Goal: Task Accomplishment & Management: Manage account settings

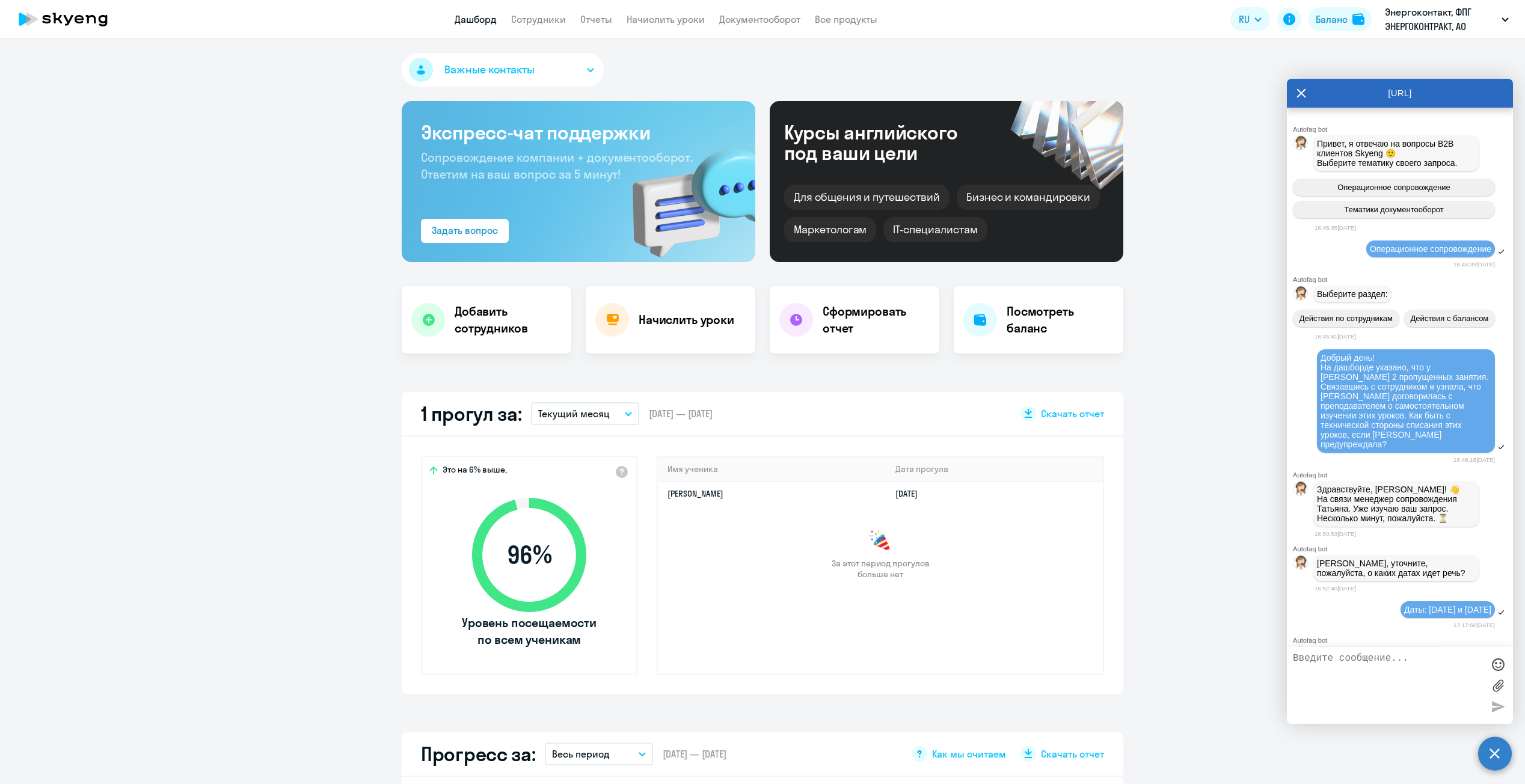
select select "30"
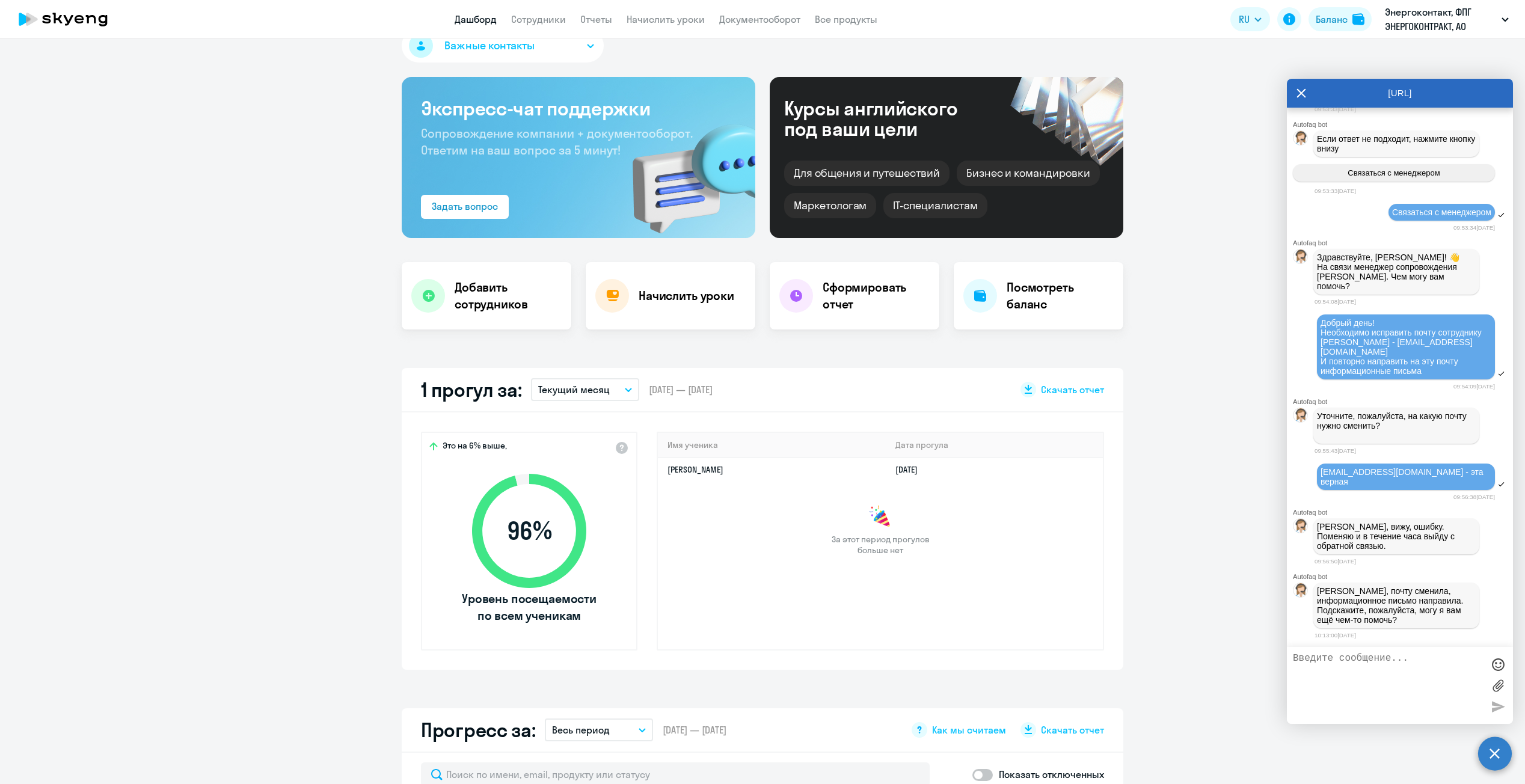
click at [1356, 667] on textarea at bounding box center [1388, 685] width 190 height 65
type textarea "п"
type textarea "На этом всё. Спасибо!)"
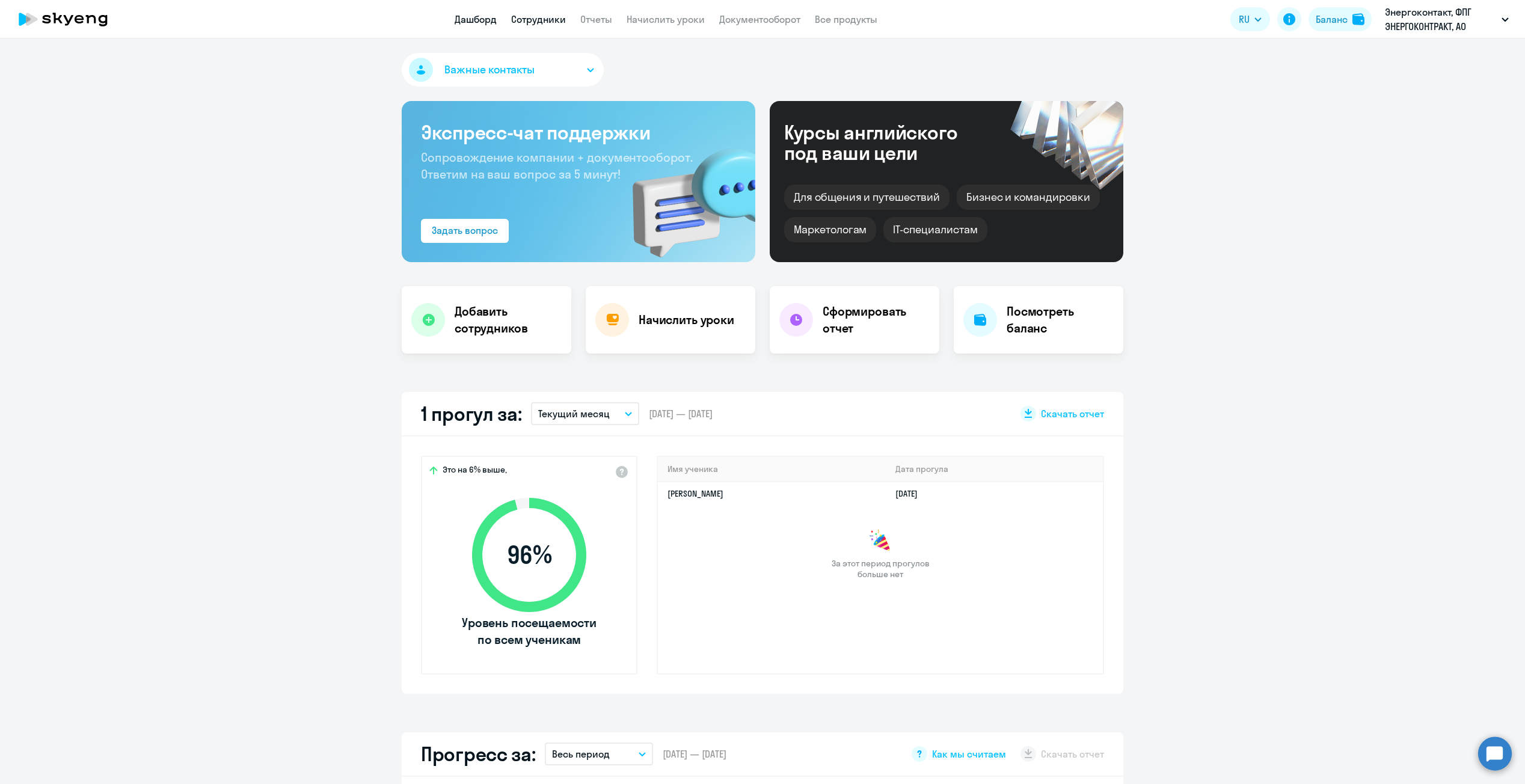
click at [535, 24] on link "Сотрудники" at bounding box center [538, 19] width 55 height 12
select select "30"
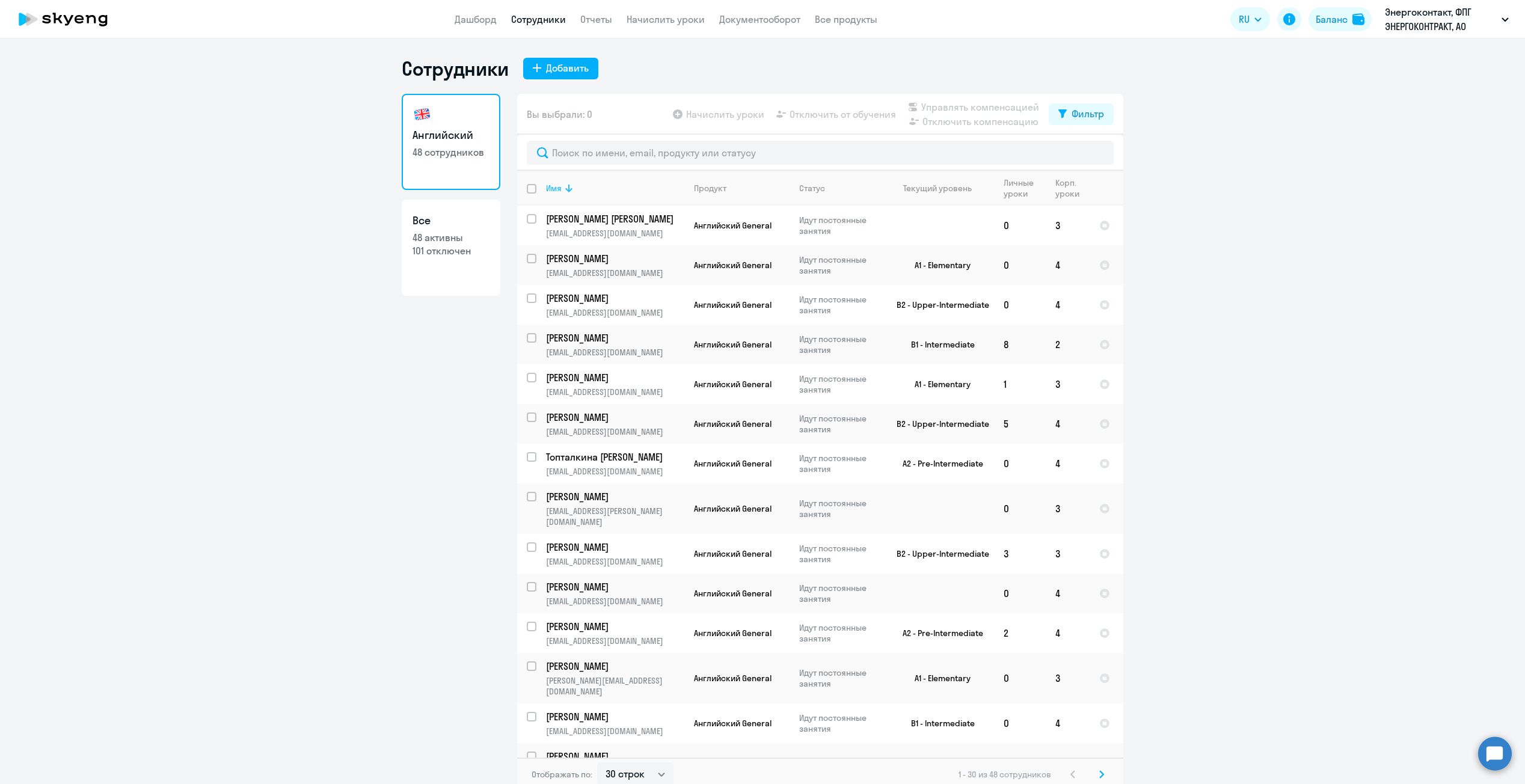
click at [553, 184] on div "Имя" at bounding box center [554, 188] width 16 height 11
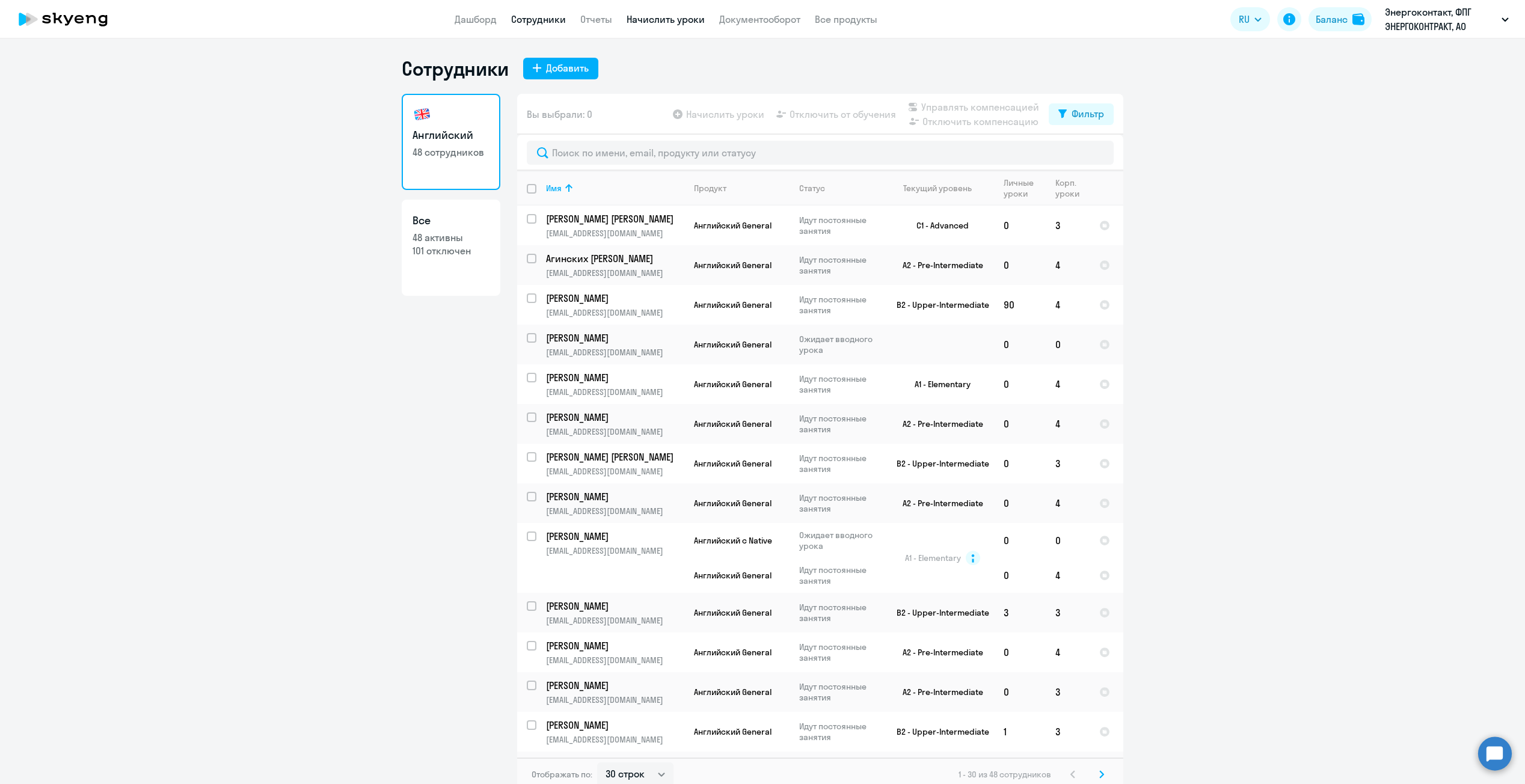
click at [667, 21] on link "Начислить уроки" at bounding box center [665, 19] width 78 height 12
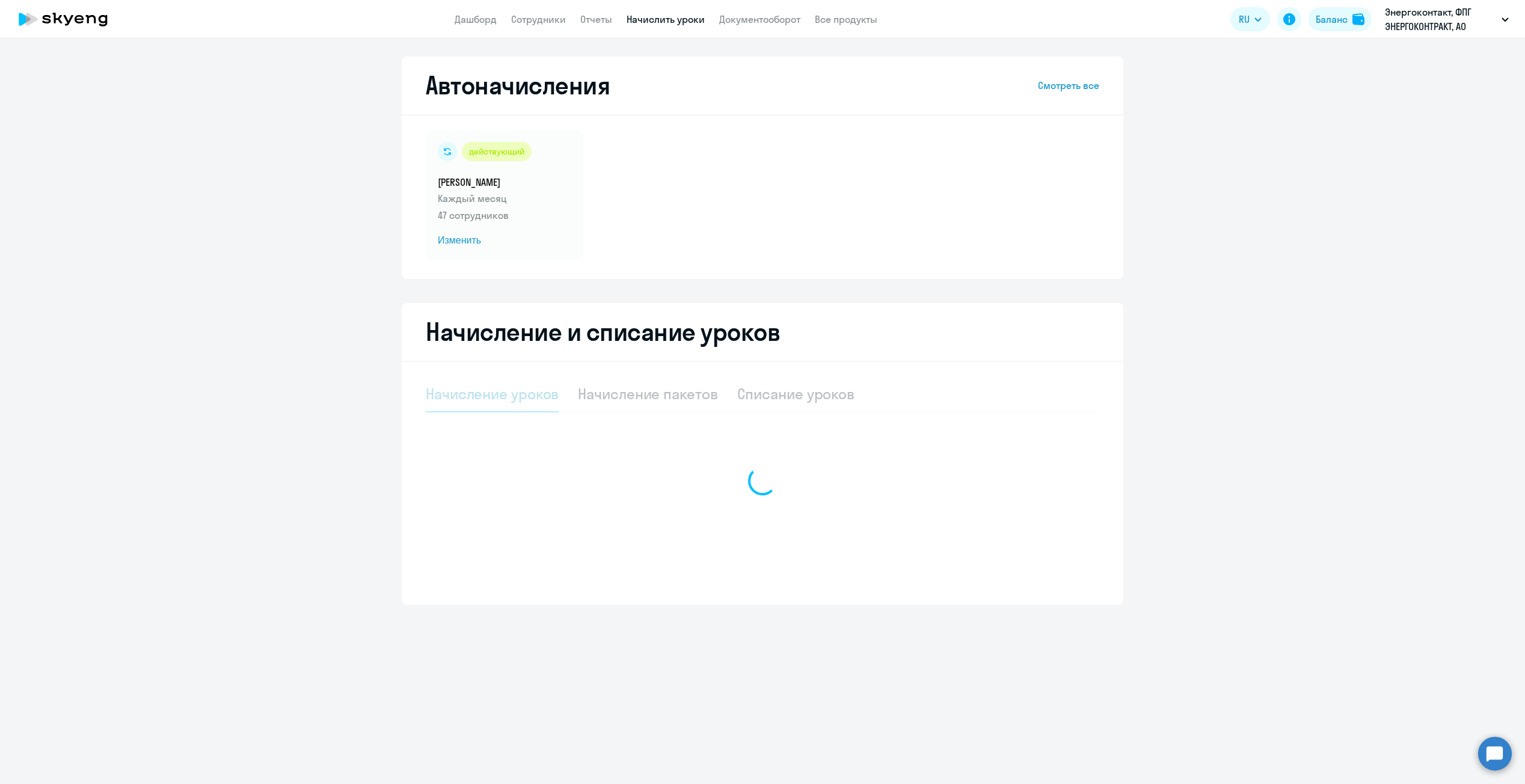
select select "10"
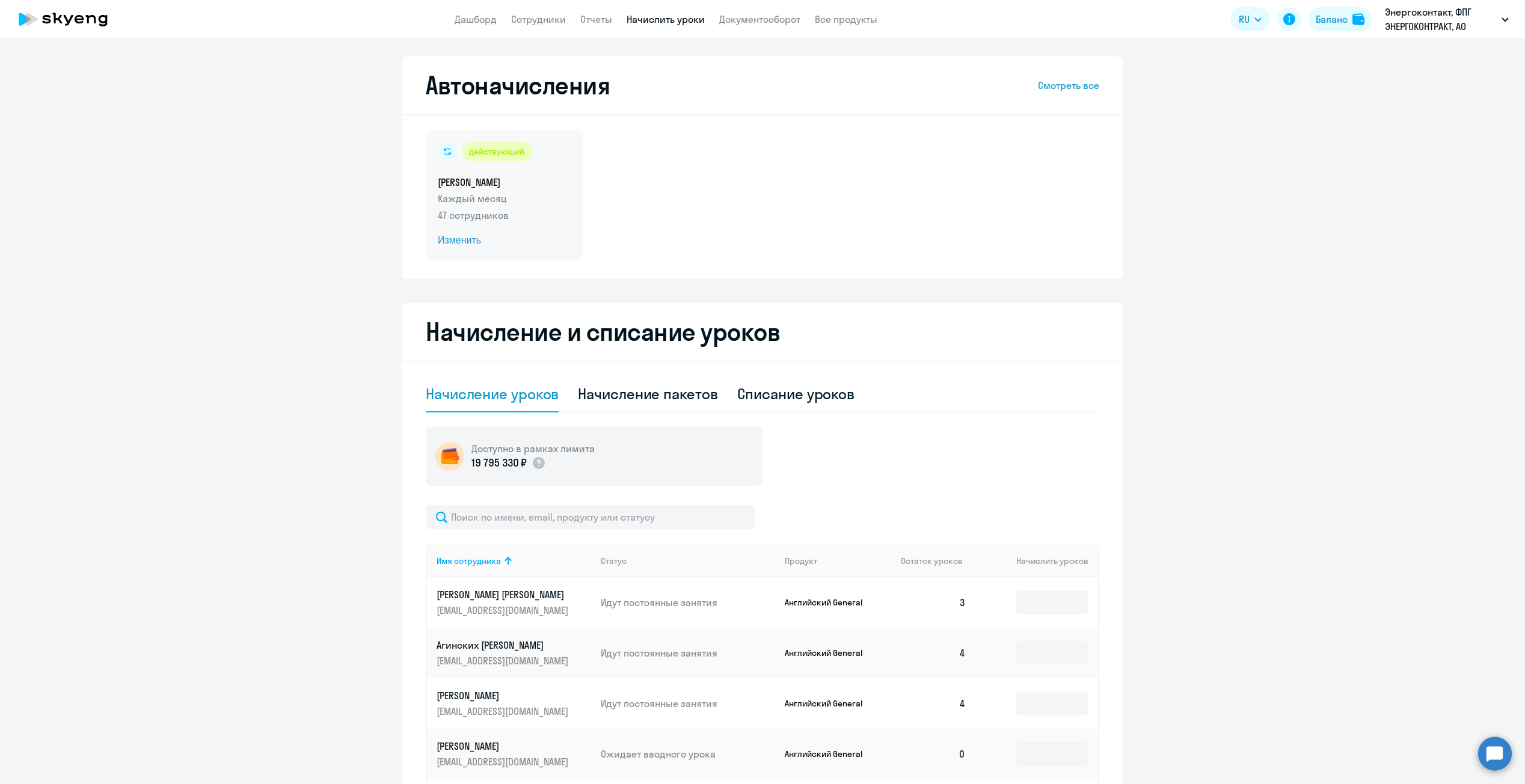
click at [461, 241] on span "Изменить" at bounding box center [504, 241] width 133 height 14
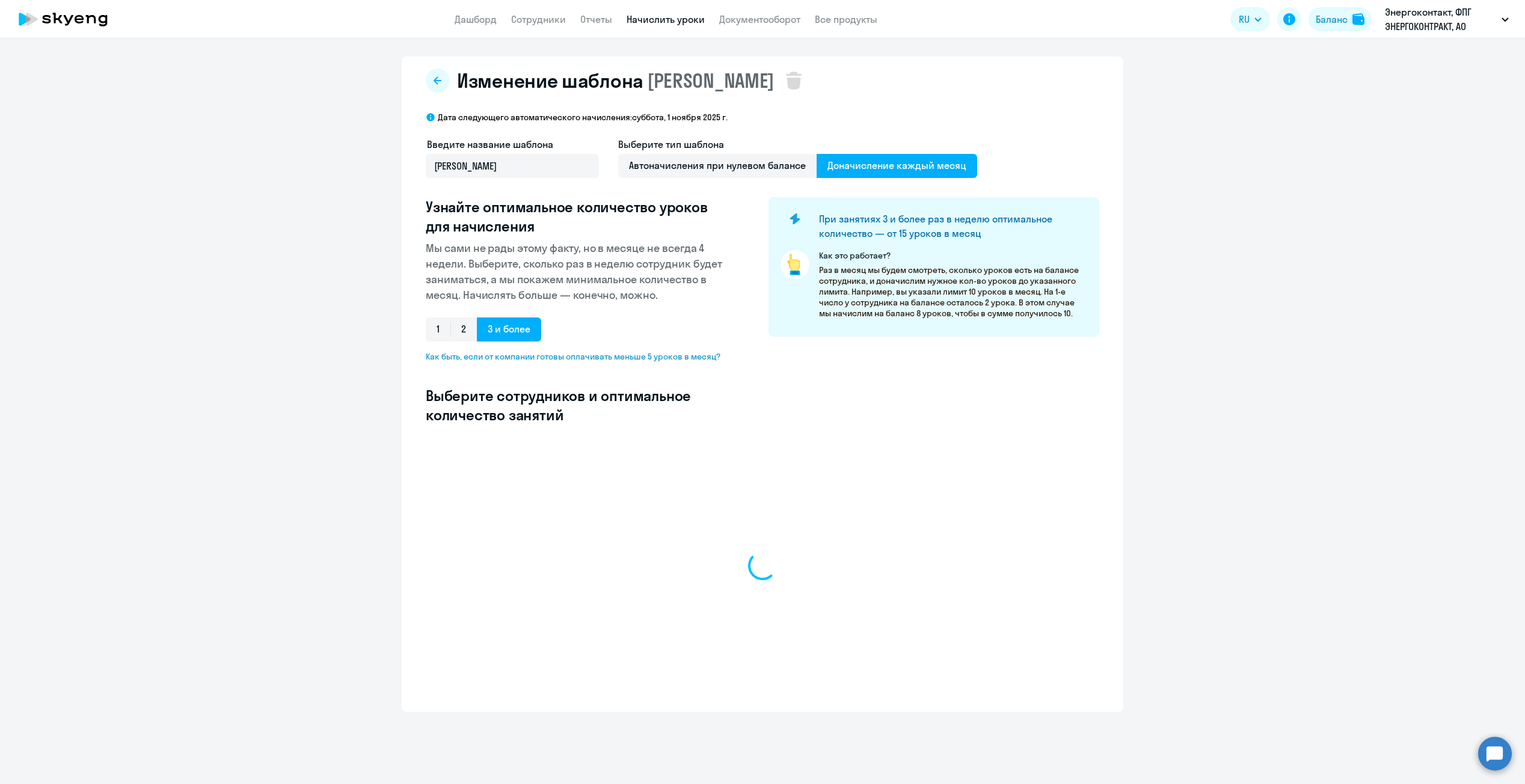
select select "10"
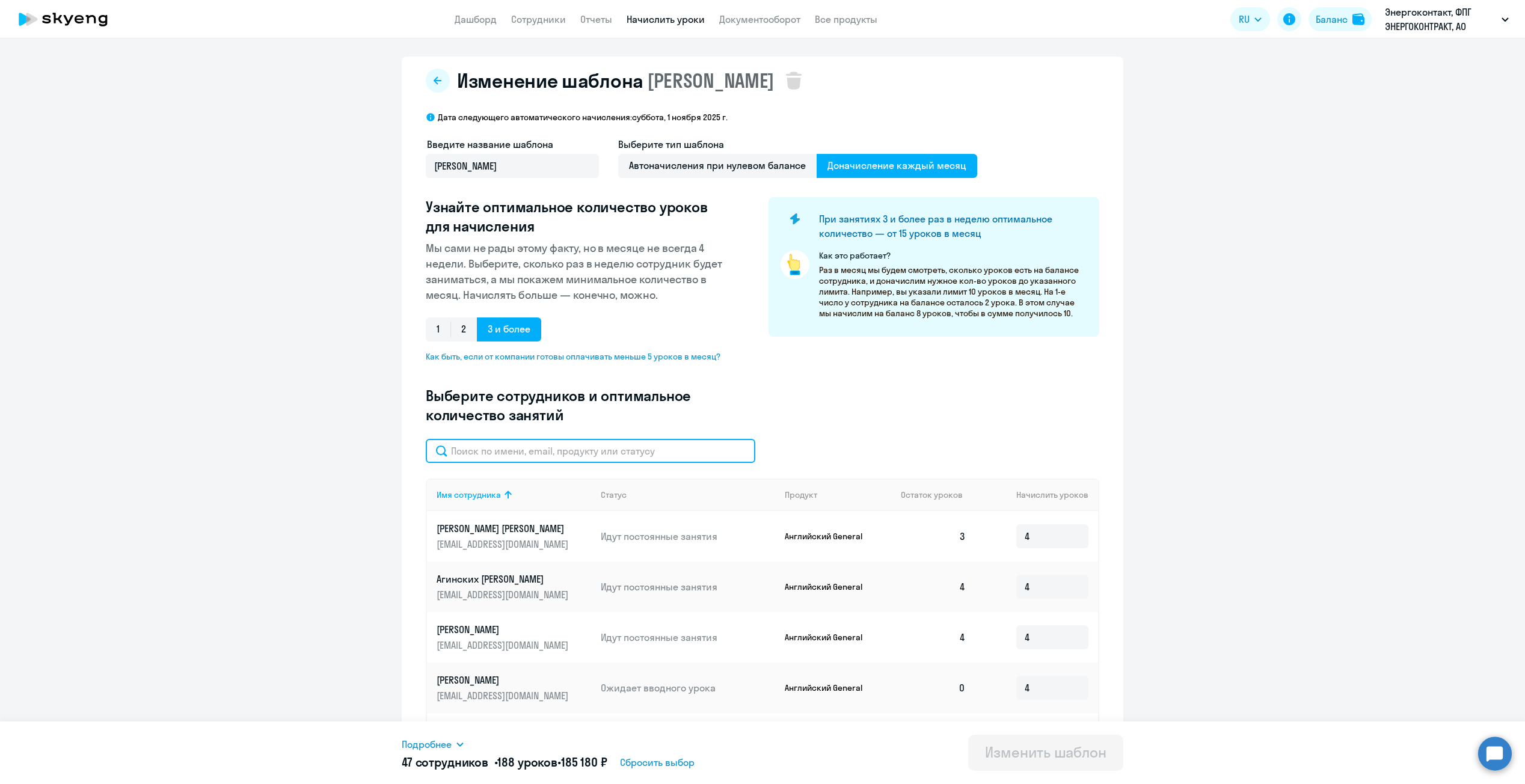
click at [605, 448] on input "text" at bounding box center [590, 450] width 329 height 24
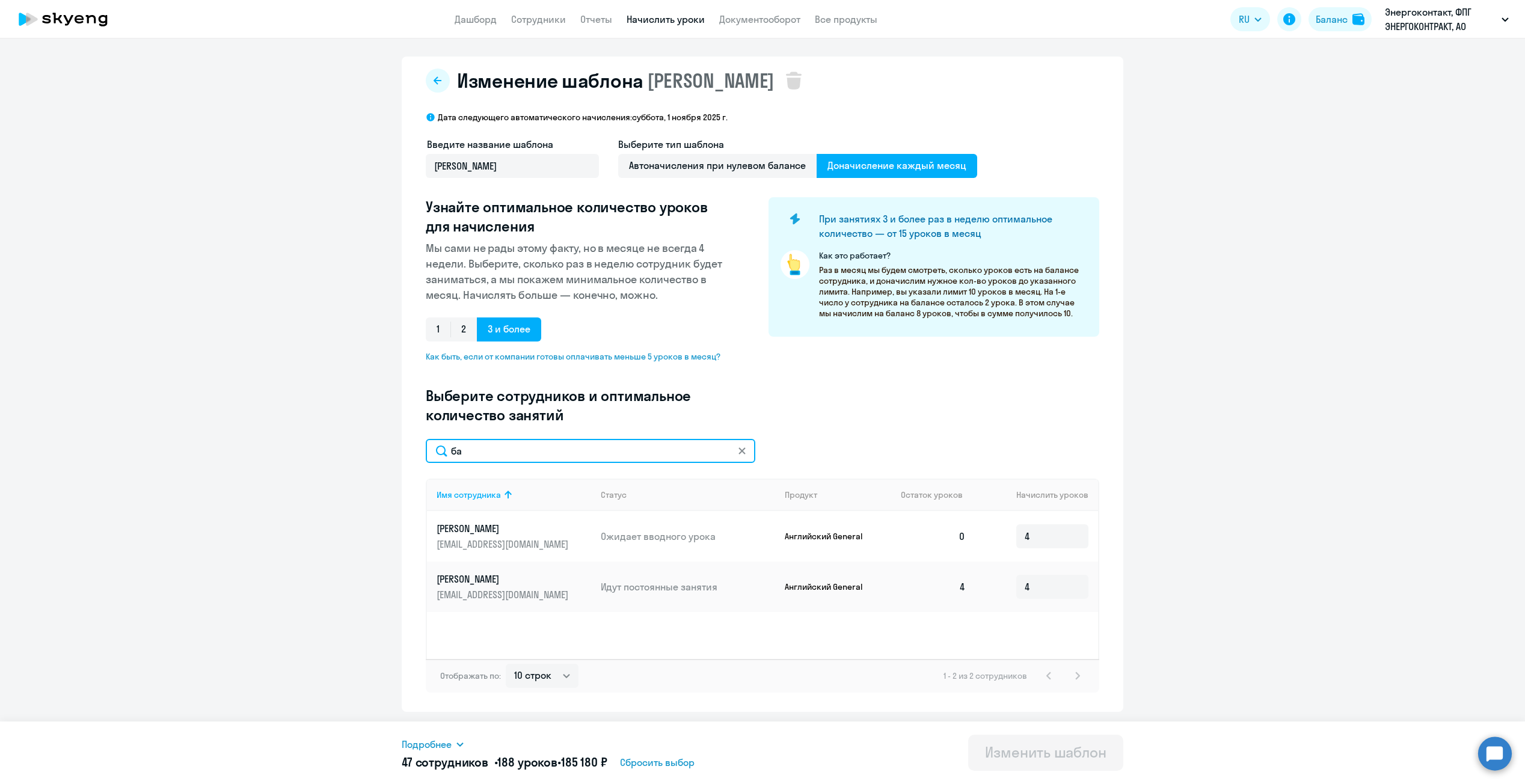
type input "ба"
click at [1029, 432] on div "Введите название шаблона ШАБЛОН ШАБЛОН Выберите тип шаблона Автоначисления при …" at bounding box center [762, 288] width 674 height 302
click at [67, 24] on icon at bounding box center [68, 20] width 9 height 10
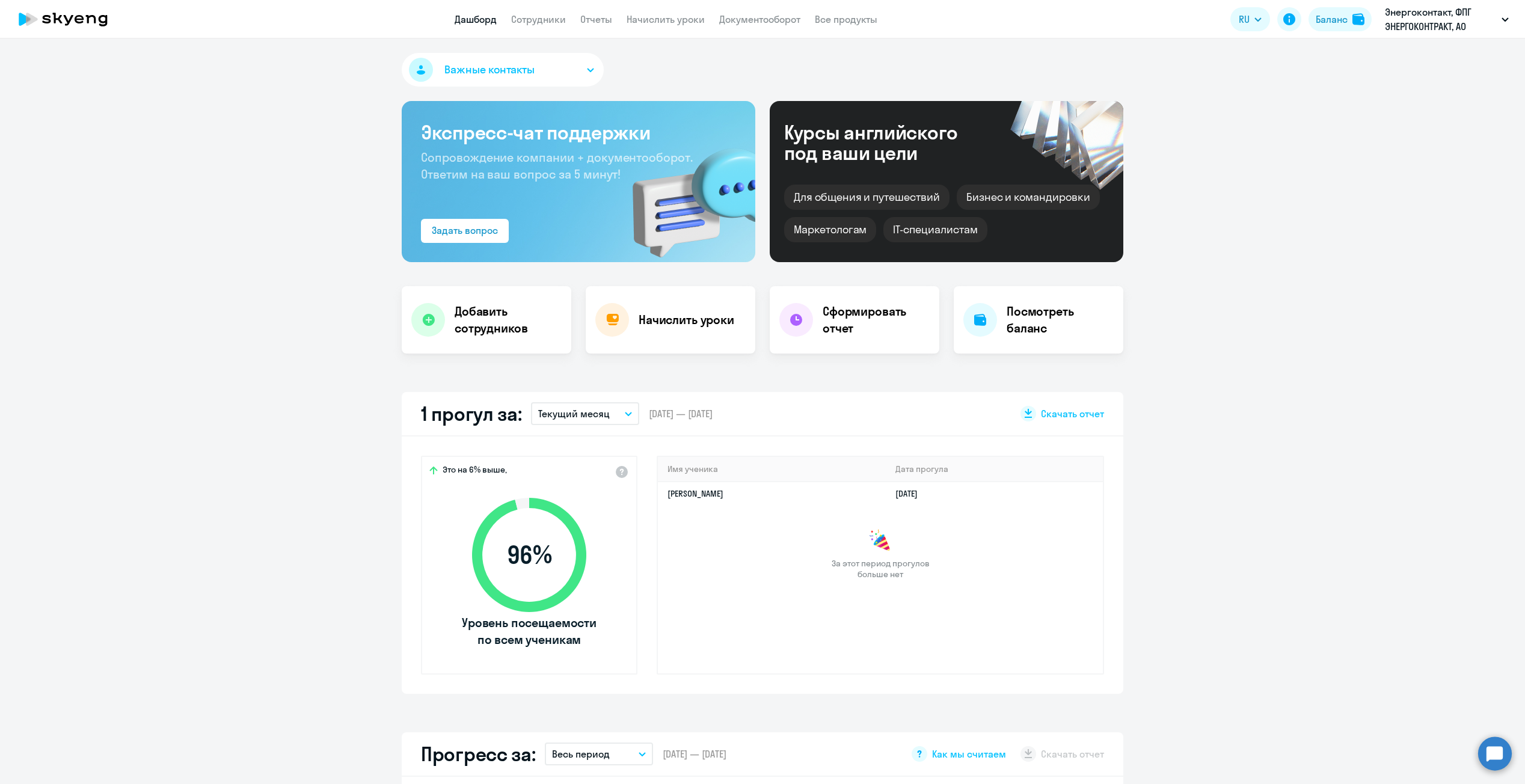
click at [531, 27] on app-header "Дашборд Сотрудники Отчеты Начислить уроки Документооборот Все продукты Дашборд …" at bounding box center [762, 19] width 1525 height 38
click at [546, 19] on link "Сотрудники" at bounding box center [538, 19] width 55 height 12
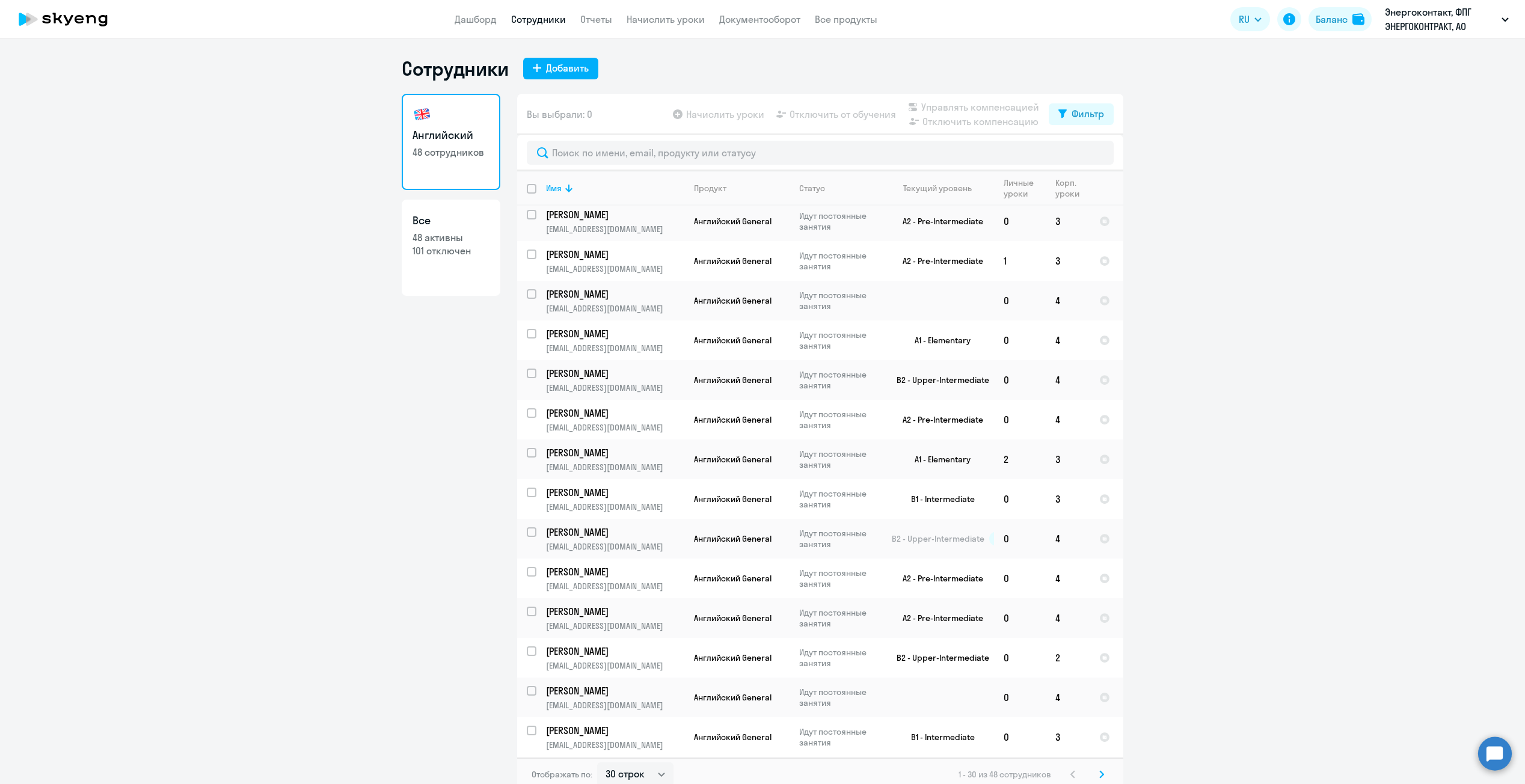
scroll to position [638, 0]
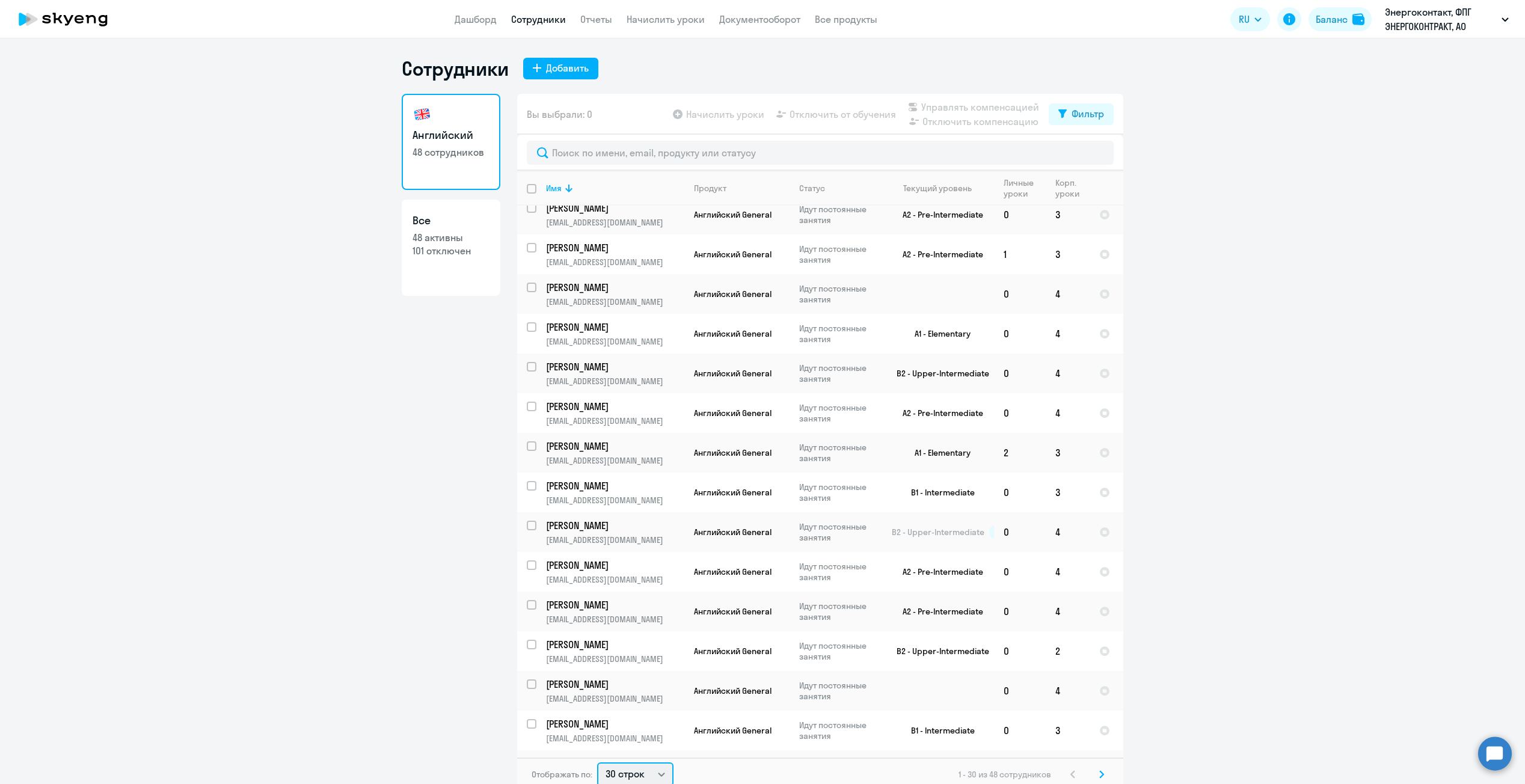
click at [638, 772] on select "30 строк 50 строк 100 строк" at bounding box center [636, 774] width 76 height 24
select select "100"
click at [597, 760] on select "30 строк 50 строк 100 строк" at bounding box center [636, 772] width 76 height 24
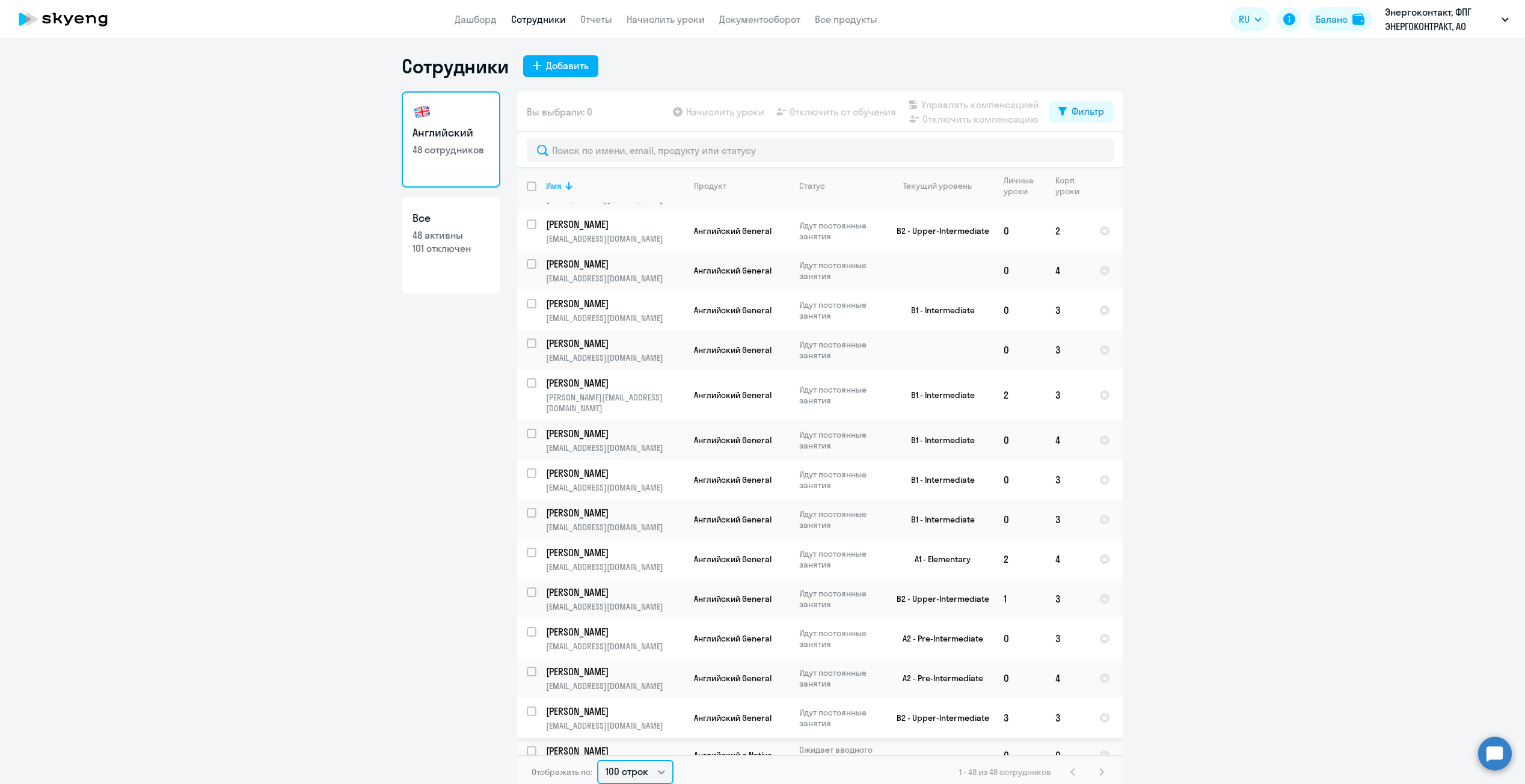
scroll to position [1082, 0]
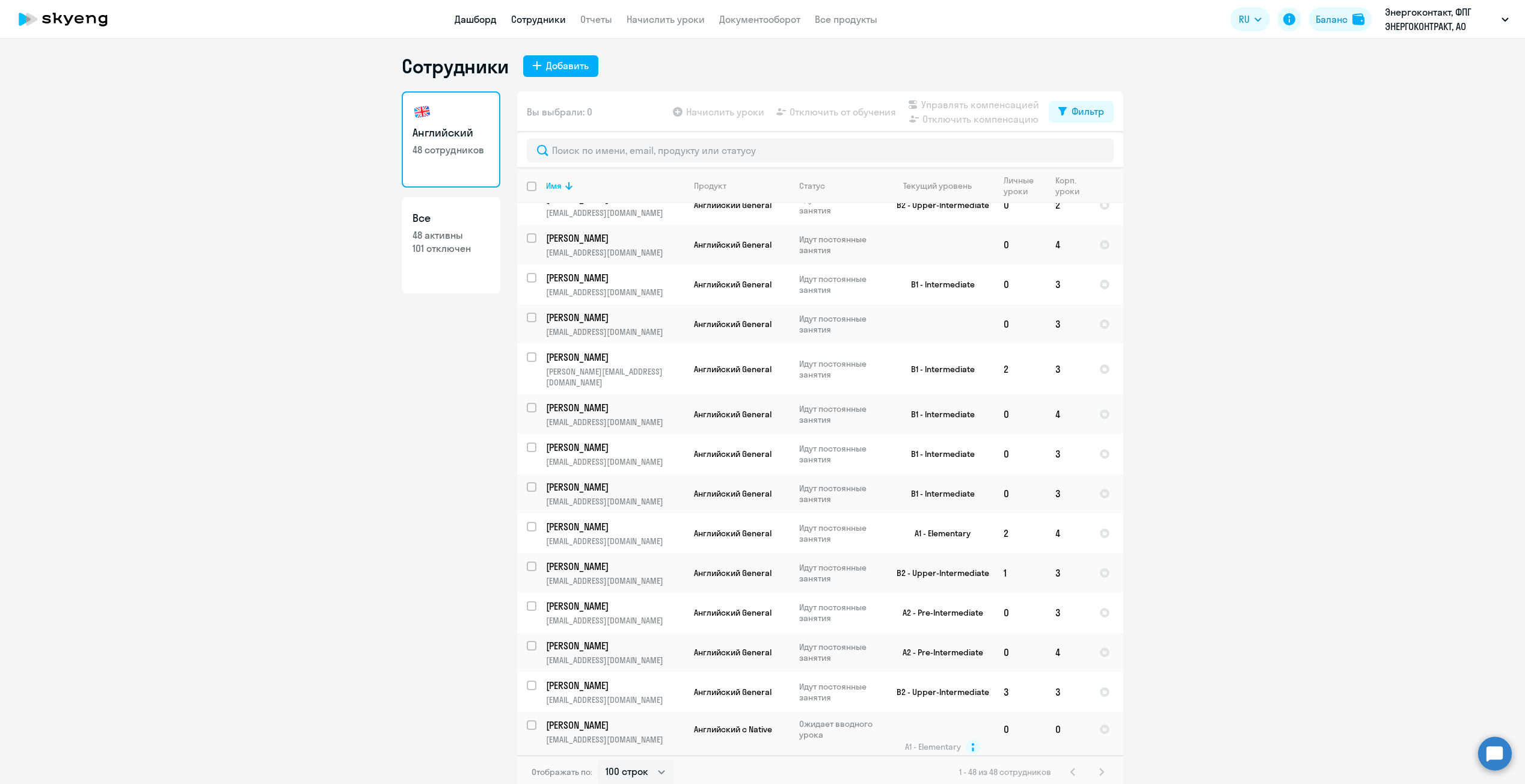
click at [476, 19] on link "Дашборд" at bounding box center [476, 19] width 42 height 12
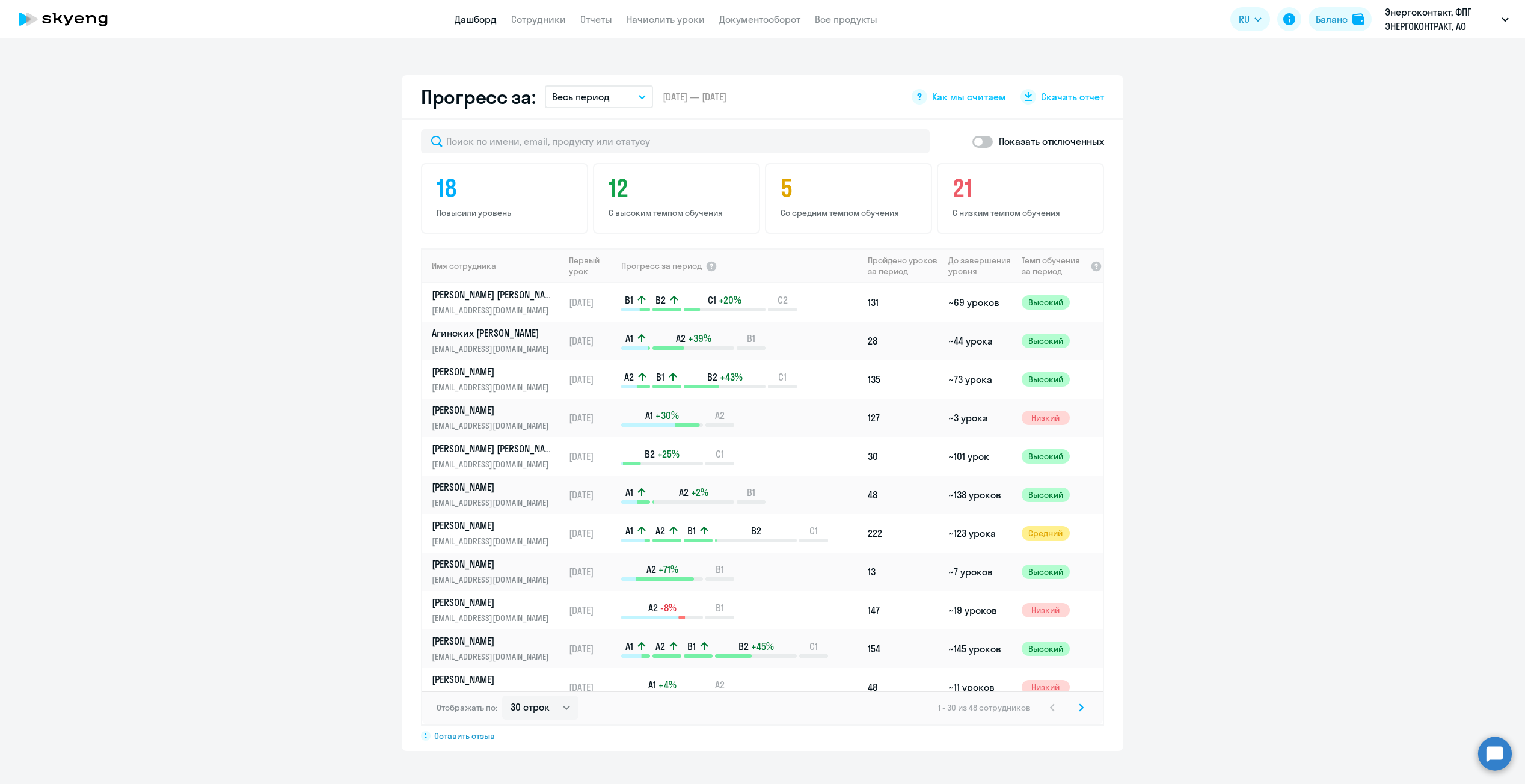
scroll to position [664, 0]
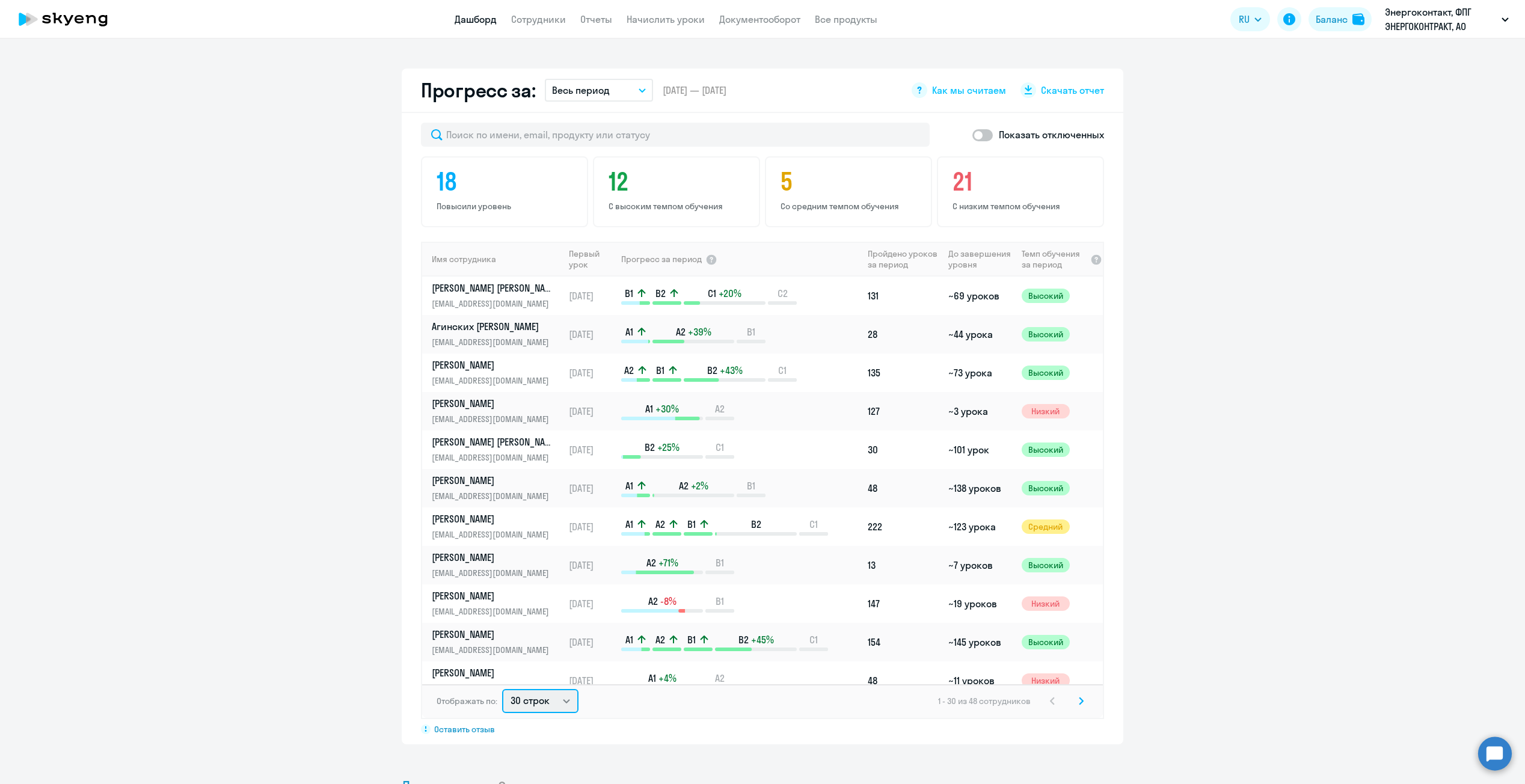
click at [553, 708] on select "30 строк 50 строк 100 строк" at bounding box center [541, 700] width 76 height 24
select select "100"
click at [502, 689] on select "30 строк 50 строк 100 строк" at bounding box center [541, 700] width 76 height 24
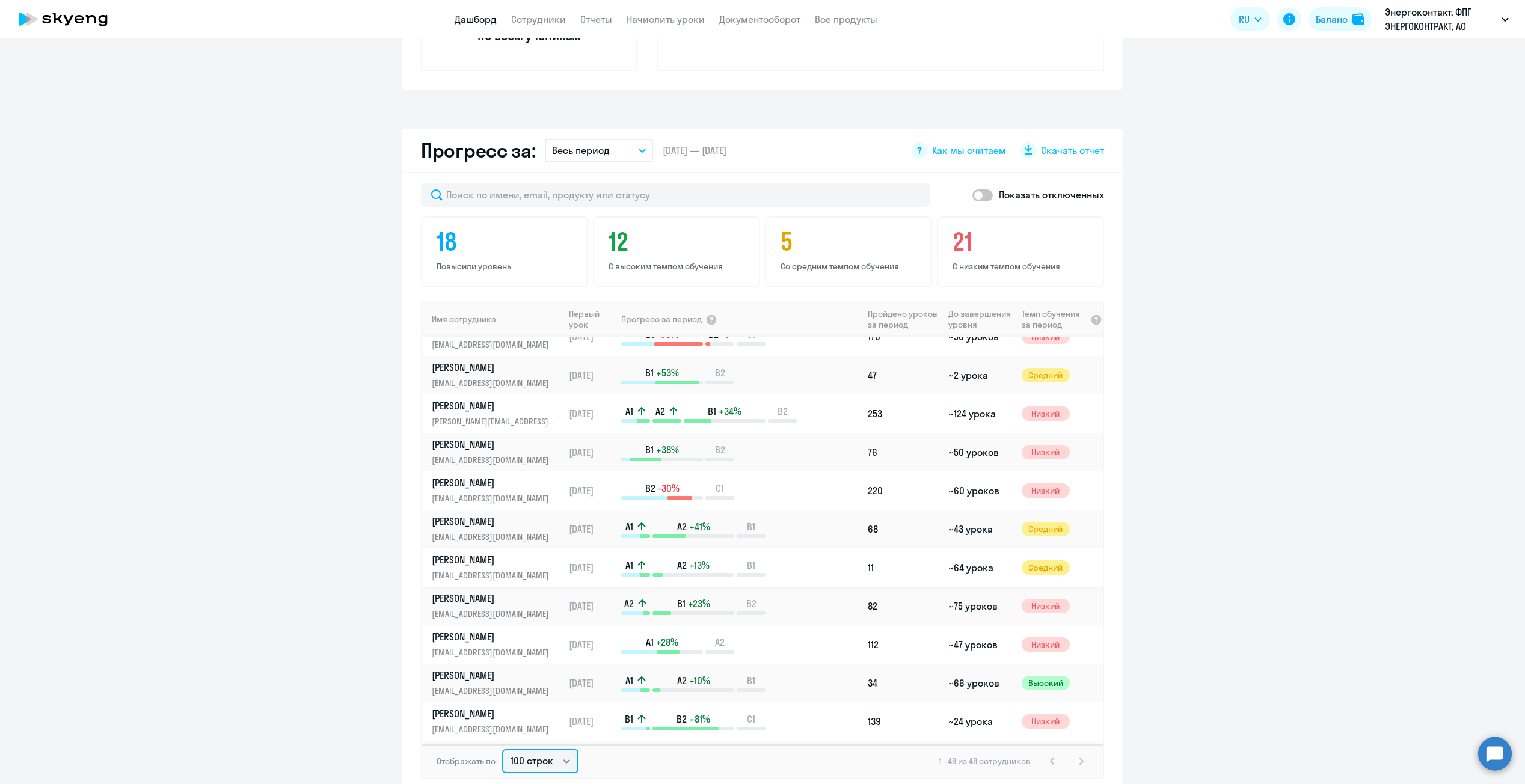
scroll to position [541, 0]
